Goal: Check status: Check status

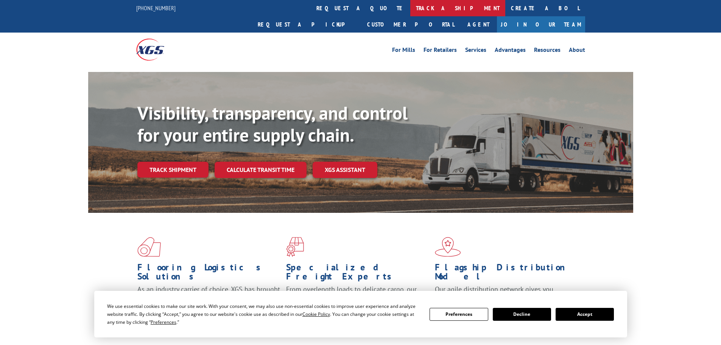
click at [410, 3] on link "track a shipment" at bounding box center [457, 8] width 95 height 16
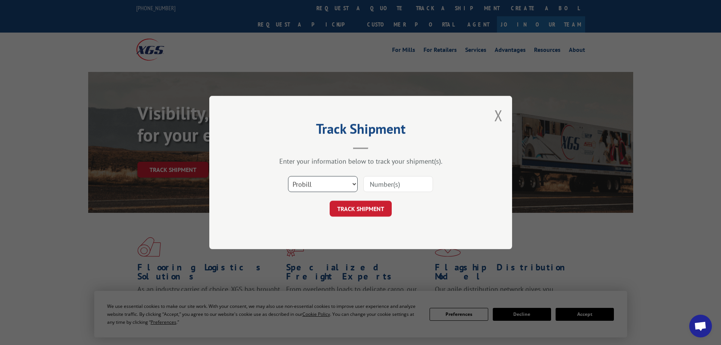
click at [327, 184] on select "Select category... Probill BOL PO" at bounding box center [323, 184] width 70 height 16
select select "bol"
click at [288, 176] on select "Select category... Probill BOL PO" at bounding box center [323, 184] width 70 height 16
click at [386, 185] on input at bounding box center [399, 184] width 70 height 16
paste input "5522232"
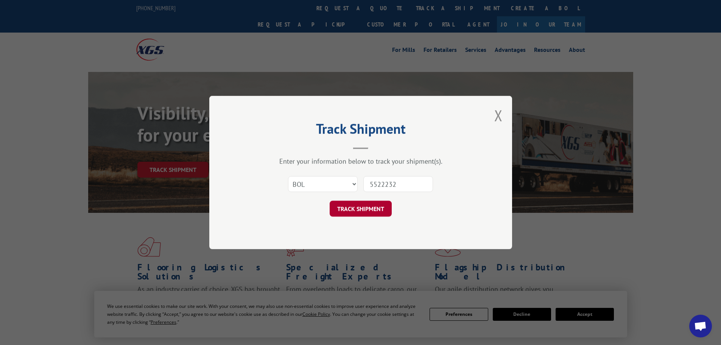
type input "5522232"
click at [370, 212] on button "TRACK SHIPMENT" at bounding box center [361, 209] width 62 height 16
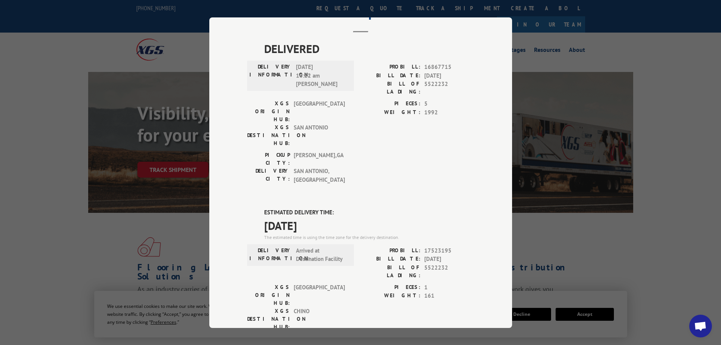
scroll to position [38, 0]
